Goal: Transaction & Acquisition: Obtain resource

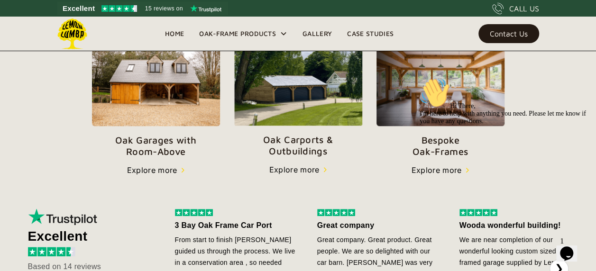
scroll to position [355, 0]
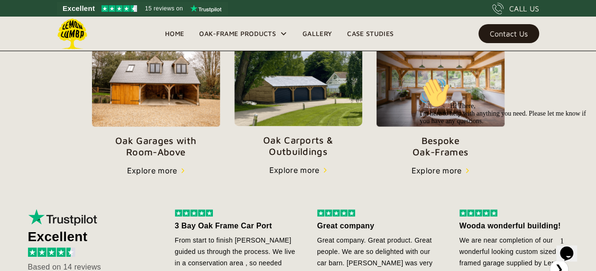
click at [288, 84] on img at bounding box center [298, 82] width 128 height 87
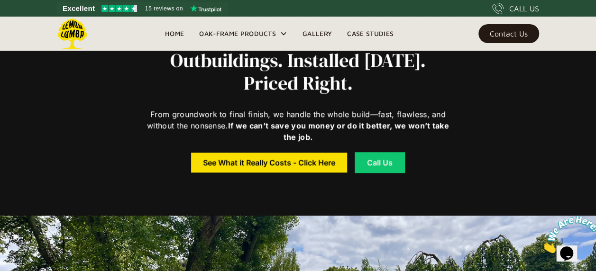
scroll to position [313, 0]
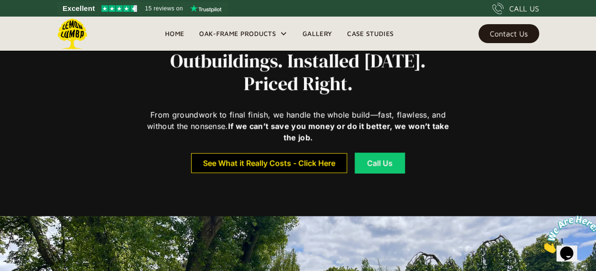
click at [307, 165] on div "See What it Really Costs - Click Here" at bounding box center [269, 163] width 132 height 7
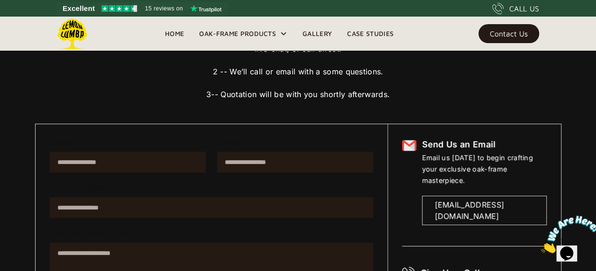
scroll to position [114, 0]
